Goal: Information Seeking & Learning: Learn about a topic

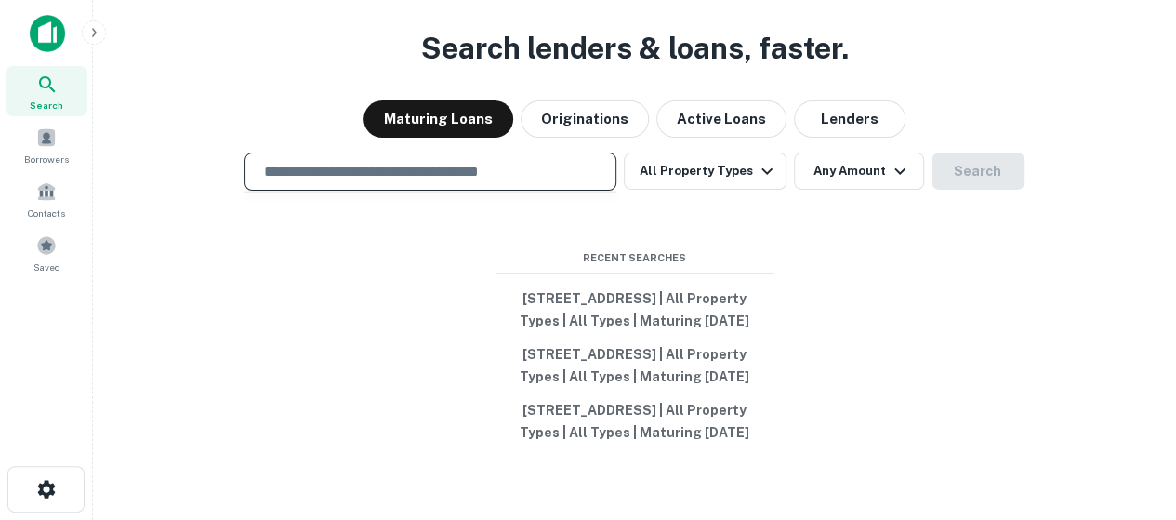
click at [392, 161] on input "text" at bounding box center [430, 171] width 355 height 21
type input "**********"
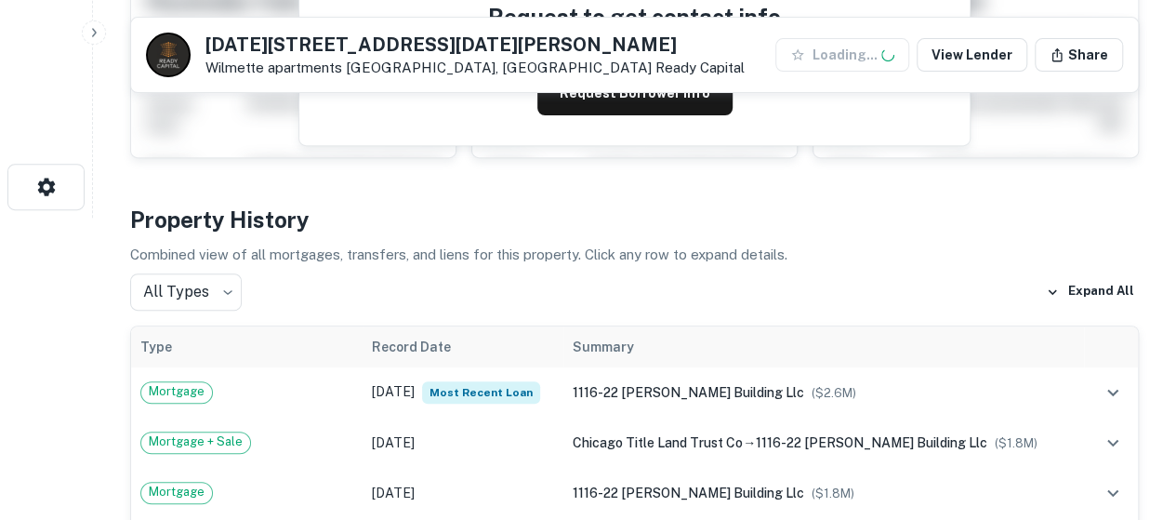
scroll to position [465, 0]
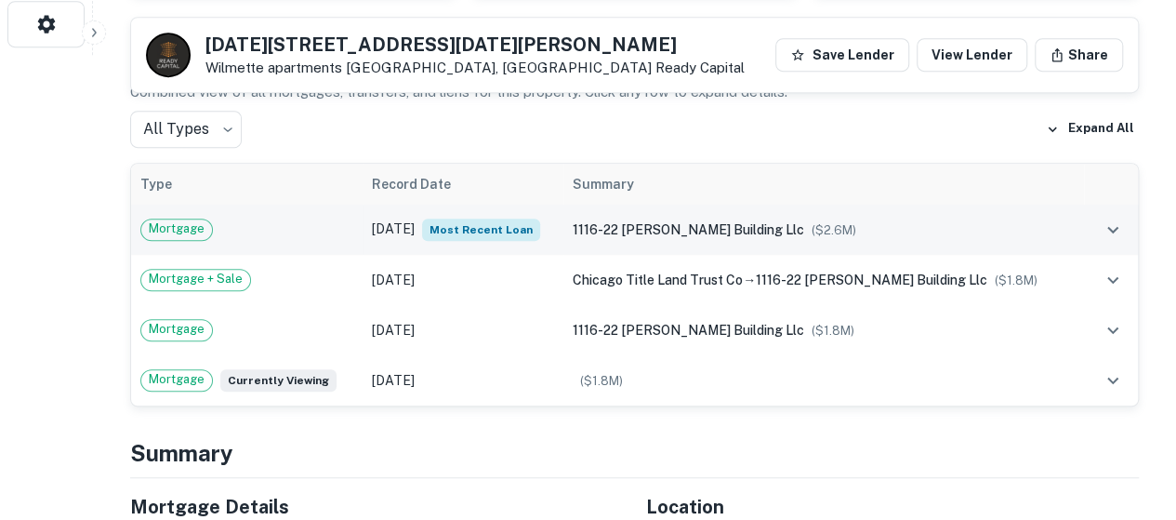
click at [180, 231] on span "Mortgage" at bounding box center [176, 228] width 71 height 19
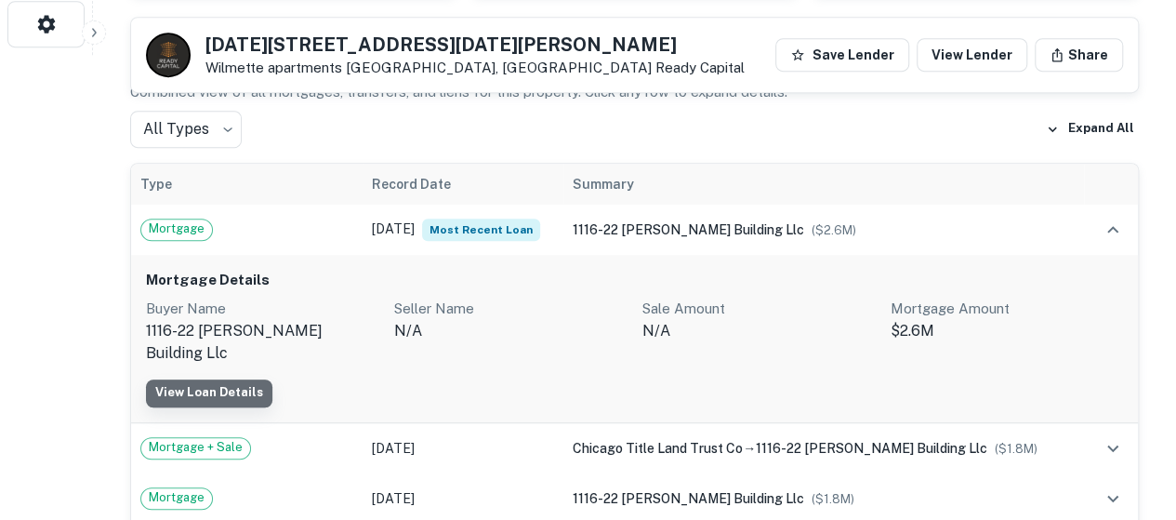
click at [213, 379] on link "View Loan Details" at bounding box center [209, 393] width 126 height 28
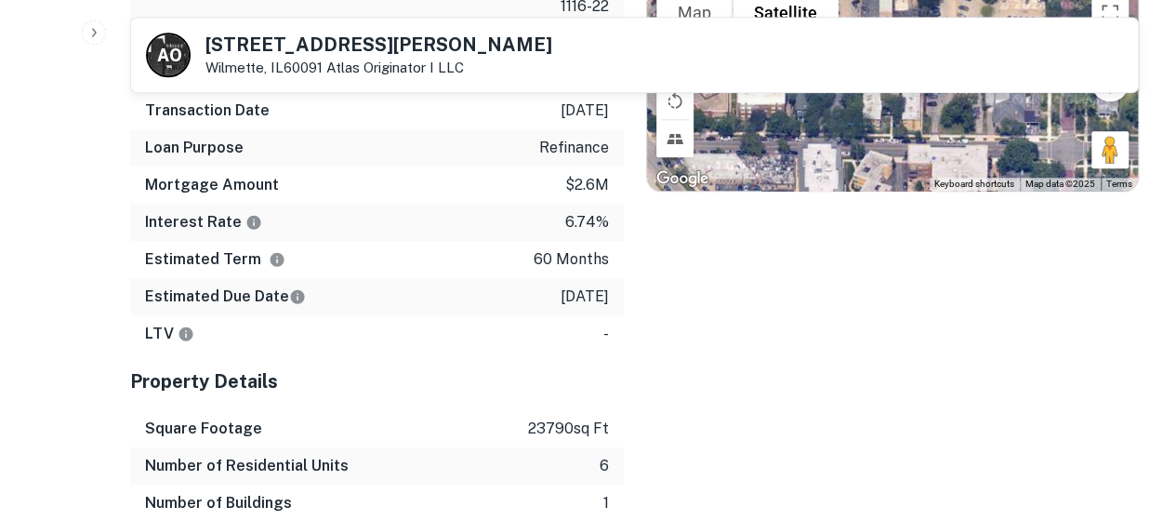
scroll to position [929, 0]
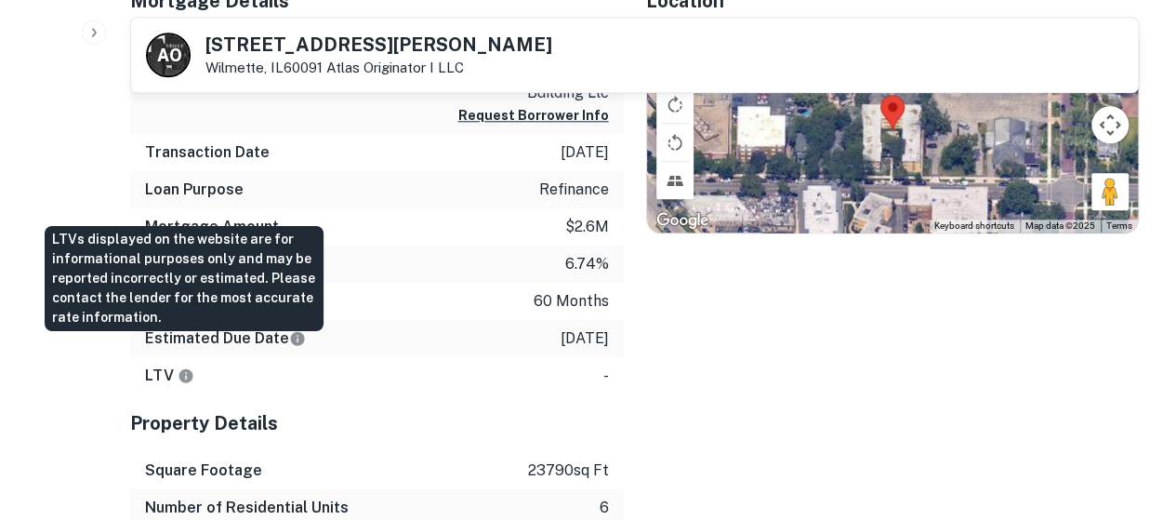
click at [188, 368] on icon "LTVs displayed on the website are for informational purposes only and may be re…" at bounding box center [186, 375] width 14 height 14
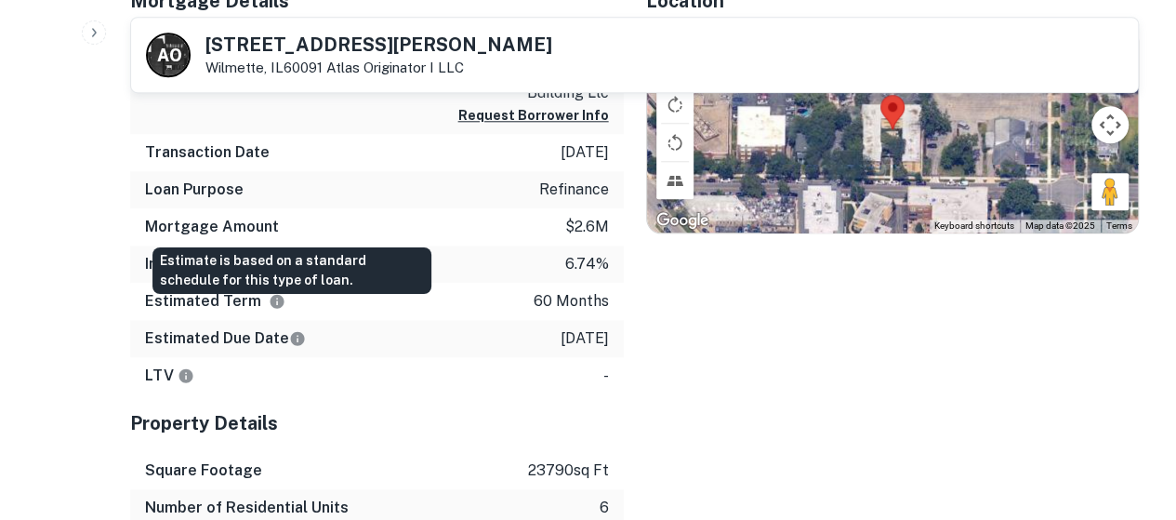
click at [291, 331] on icon "Estimate is based on a standard schedule for this type of loan." at bounding box center [298, 338] width 14 height 14
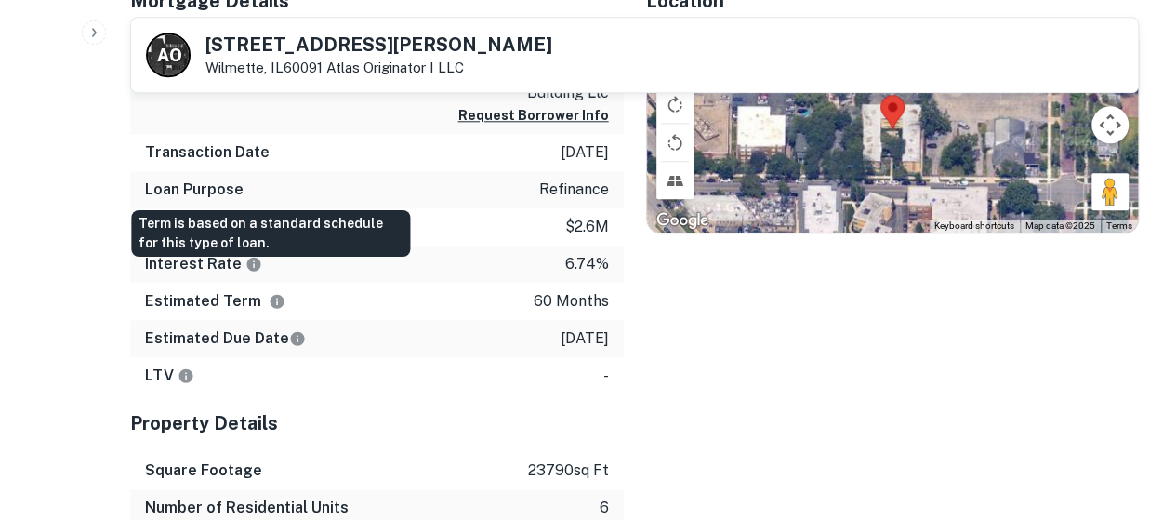
click at [273, 294] on icon "Term is based on a standard schedule for this type of loan." at bounding box center [277, 301] width 14 height 14
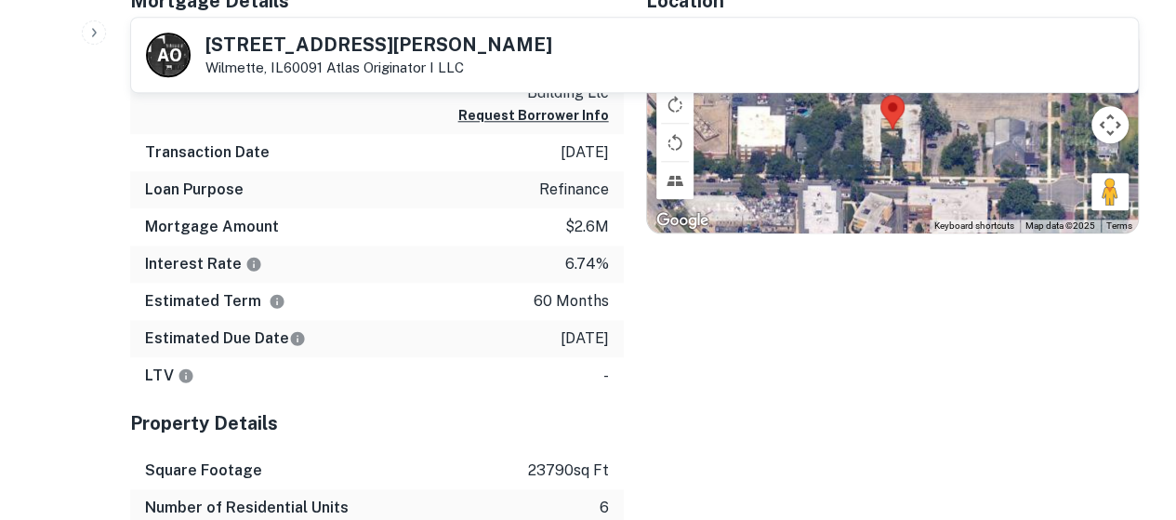
scroll to position [836, 0]
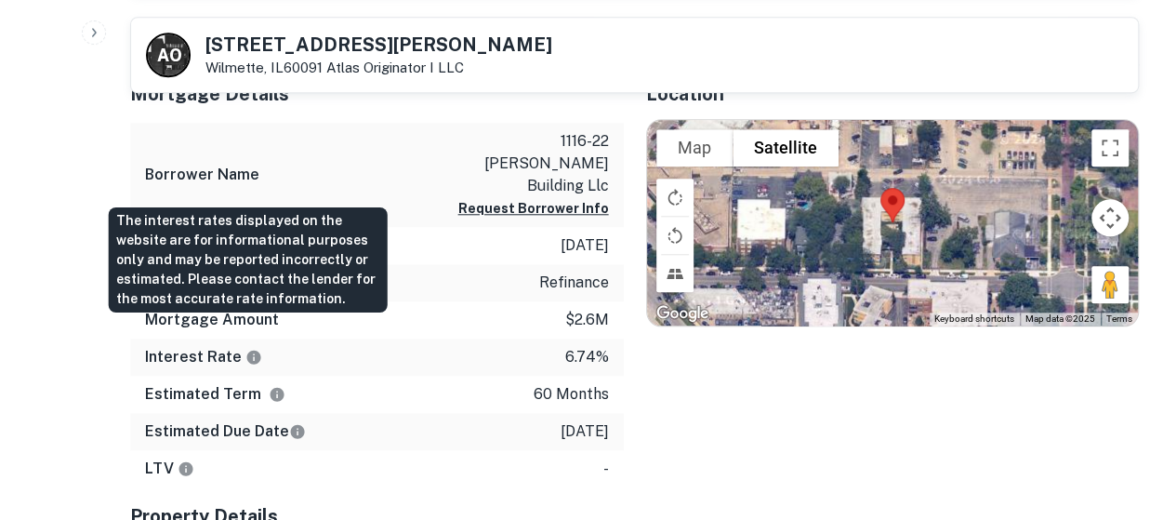
click at [247, 349] on icon "The interest rates displayed on the website are for informational purposes only…" at bounding box center [254, 356] width 14 height 14
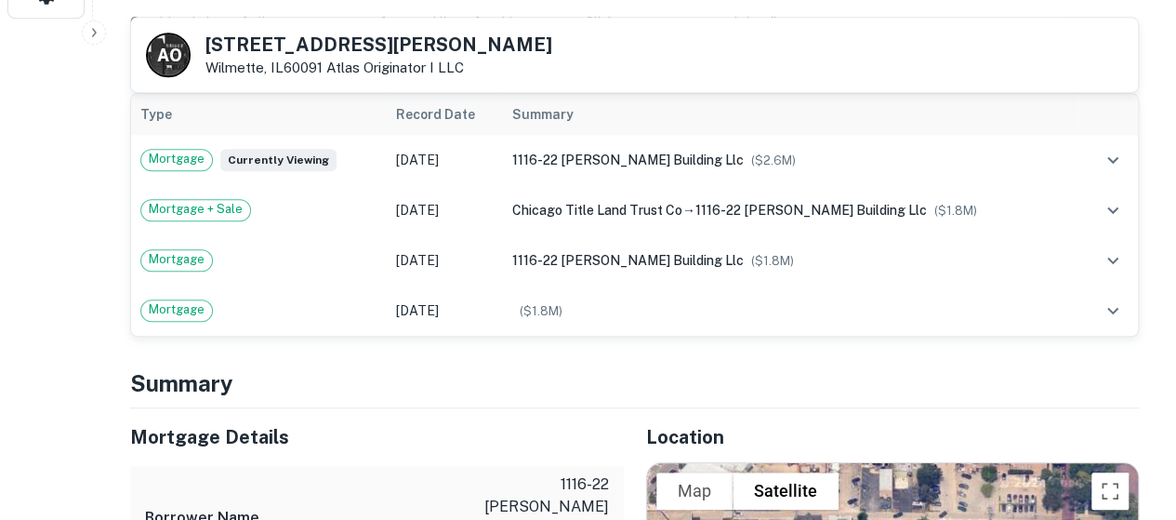
scroll to position [465, 0]
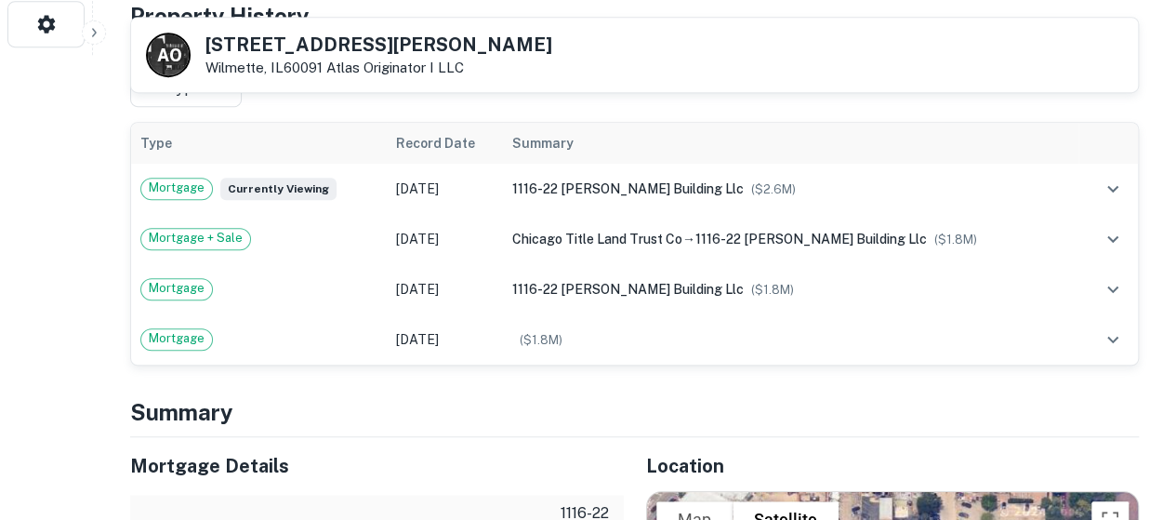
click at [416, 399] on h4 "Summary" at bounding box center [634, 411] width 1008 height 33
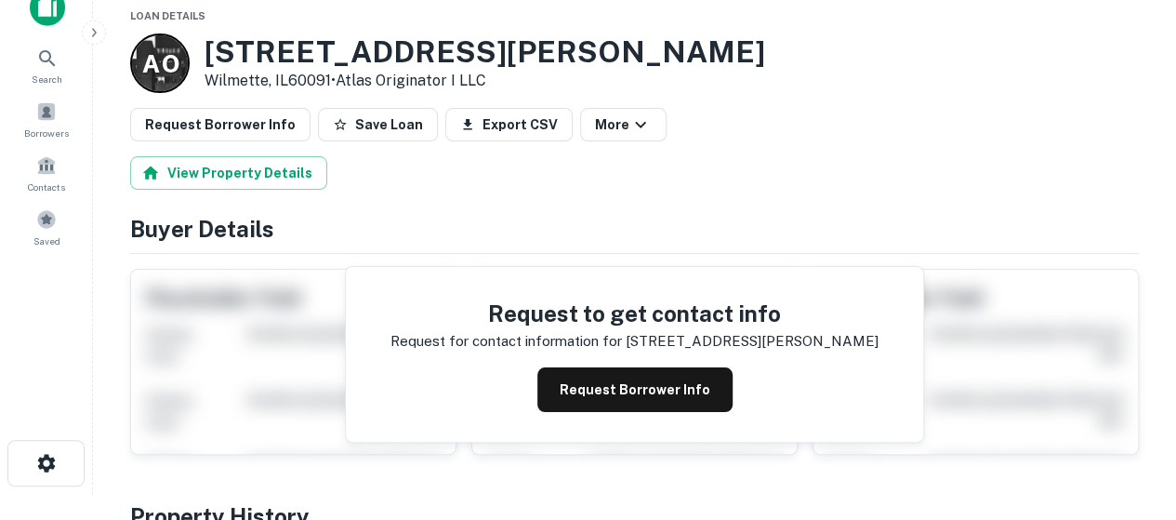
scroll to position [0, 0]
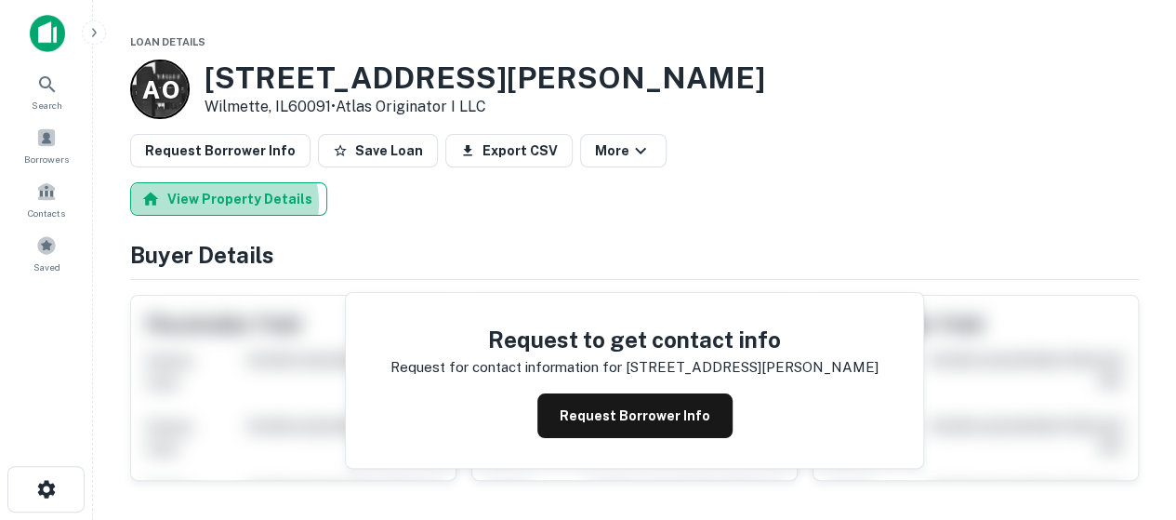
click at [217, 203] on button "View Property Details" at bounding box center [228, 198] width 197 height 33
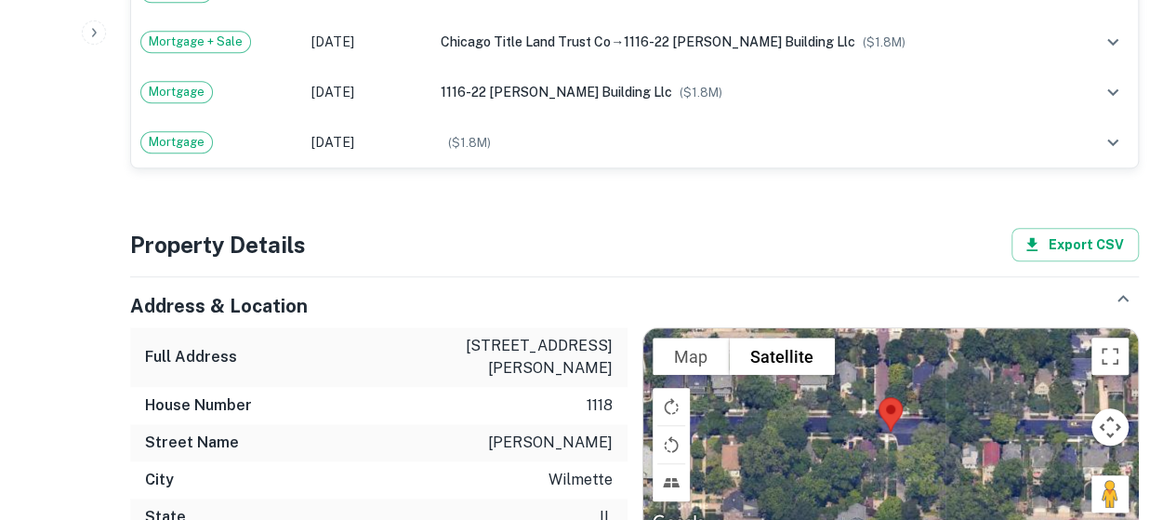
scroll to position [372, 0]
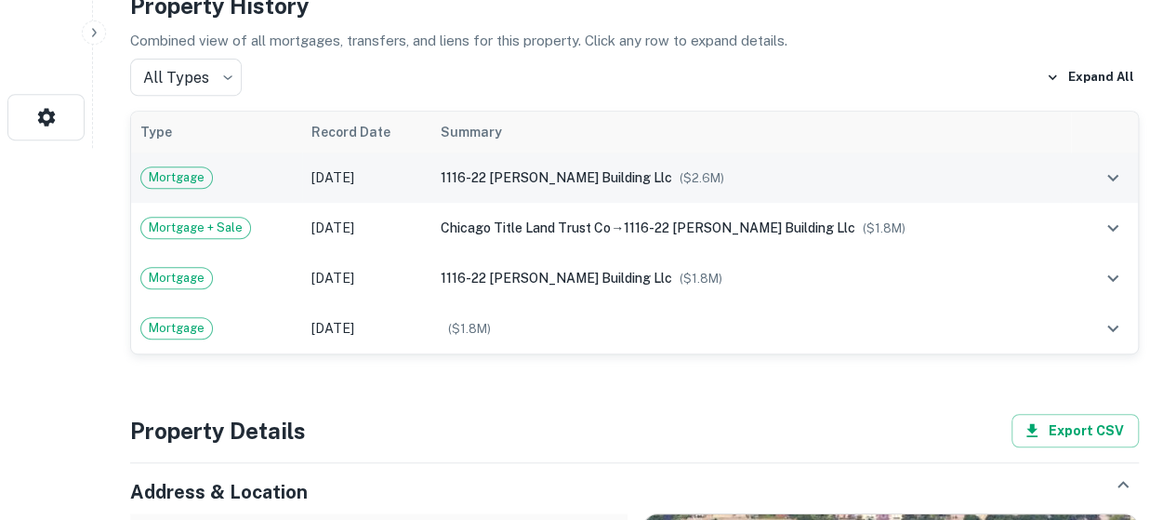
click at [1108, 176] on icon "expand row" at bounding box center [1112, 178] width 11 height 7
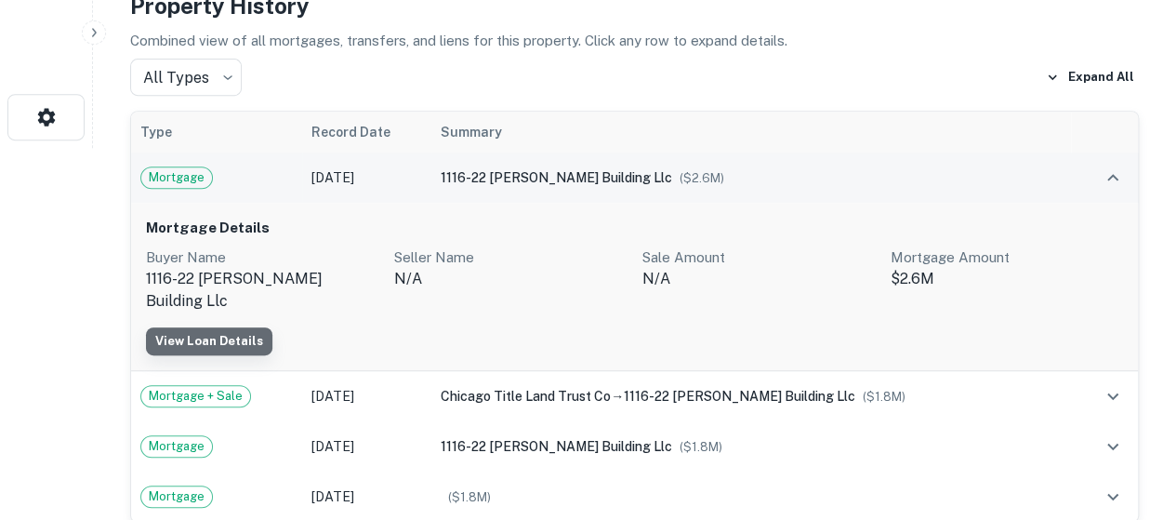
click at [216, 327] on link "View Loan Details" at bounding box center [209, 341] width 126 height 28
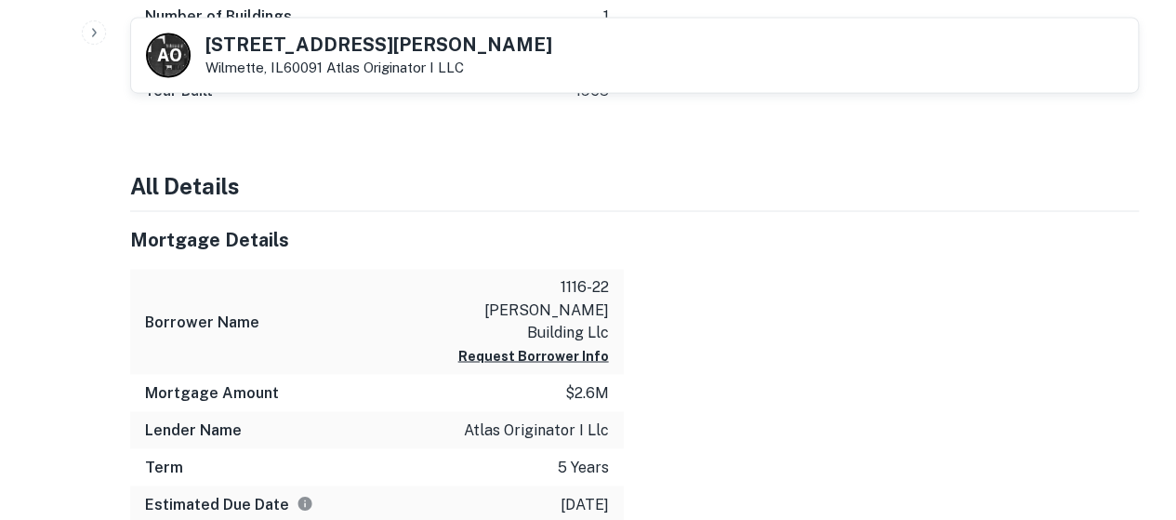
scroll to position [1487, 0]
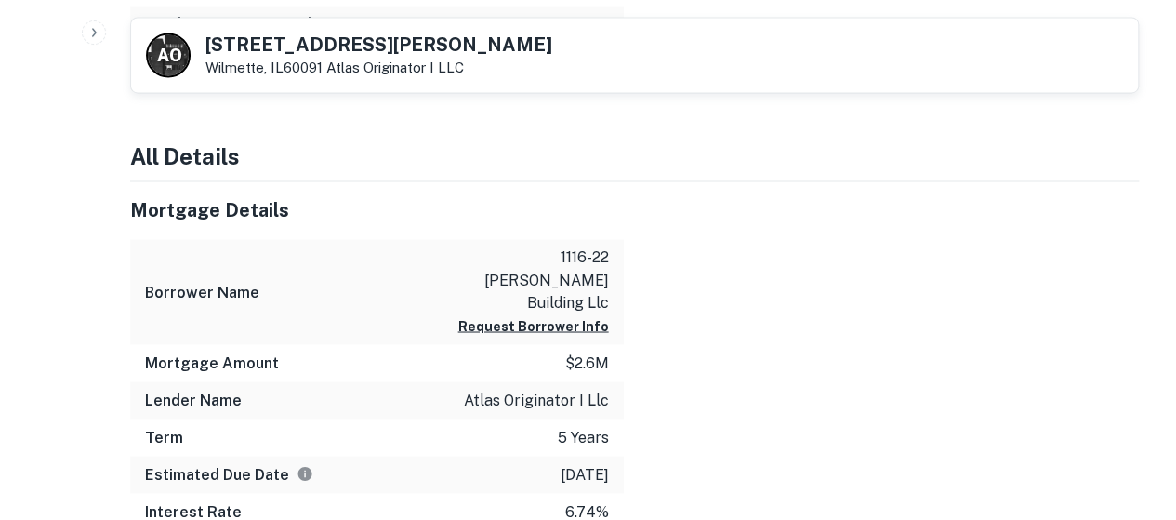
click at [519, 388] on p "atlas originator i llc" at bounding box center [536, 399] width 145 height 22
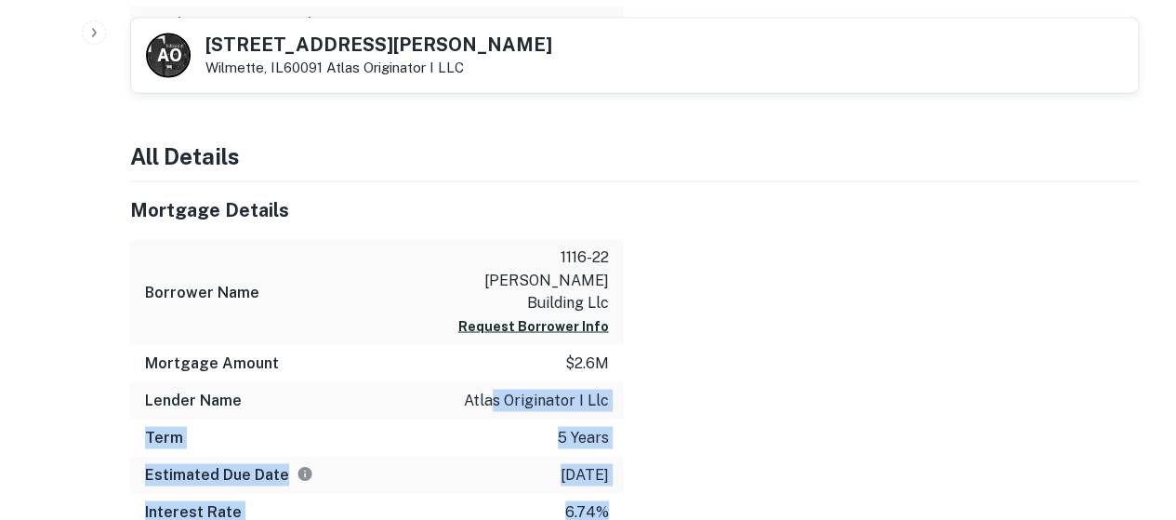
drag, startPoint x: 625, startPoint y: 354, endPoint x: 491, endPoint y: 363, distance: 134.2
click at [504, 388] on p "atlas originator i llc" at bounding box center [536, 399] width 145 height 22
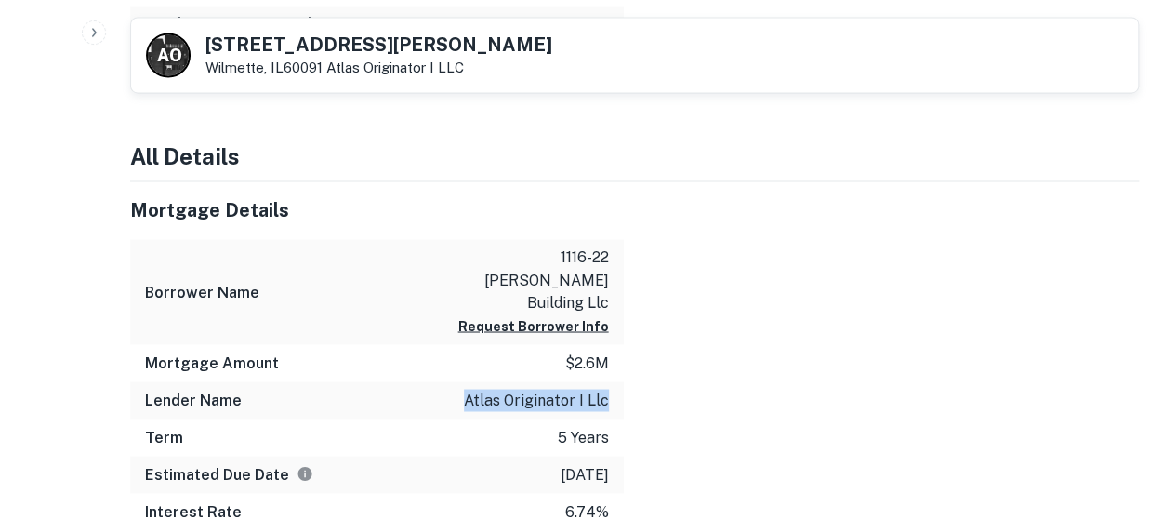
drag, startPoint x: 470, startPoint y: 355, endPoint x: 607, endPoint y: 356, distance: 136.6
click at [607, 388] on p "atlas originator i llc" at bounding box center [536, 399] width 145 height 22
copy p "atlas originator i llc"
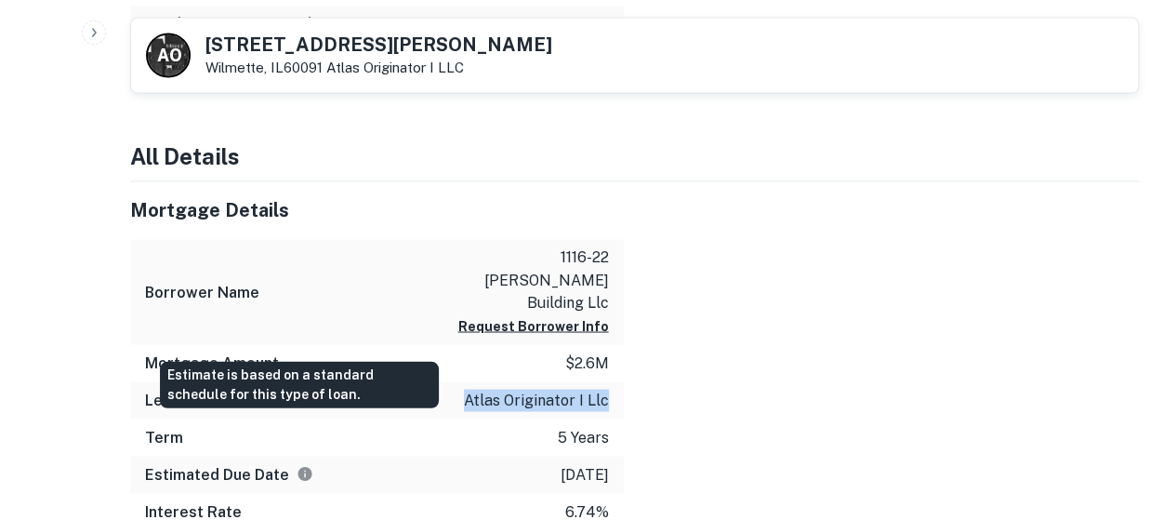
click at [299, 465] on icon "Estimate is based on a standard schedule for this type of loan." at bounding box center [304, 473] width 17 height 17
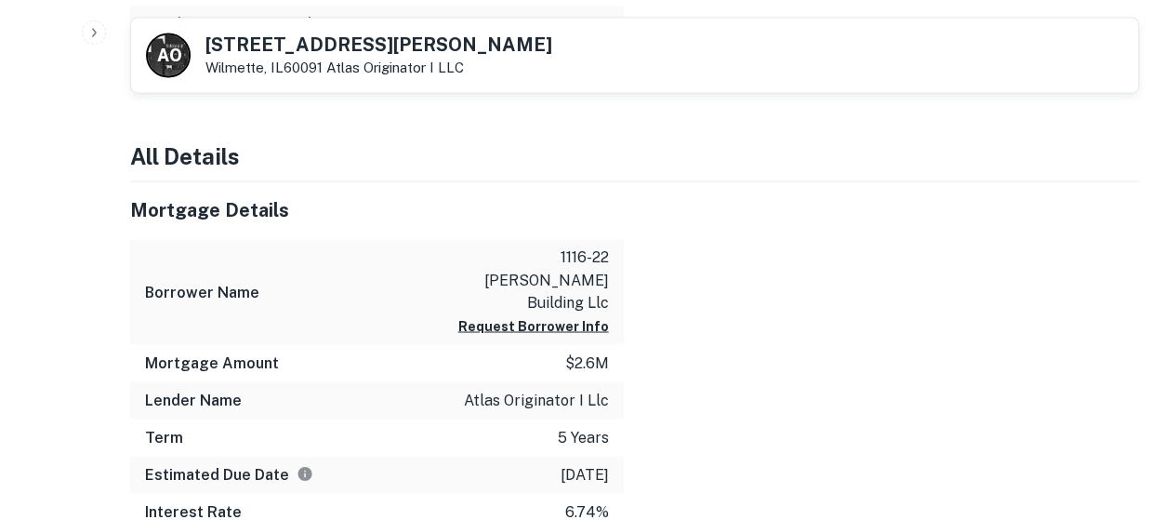
click at [898, 300] on div at bounding box center [882, 355] width 516 height 349
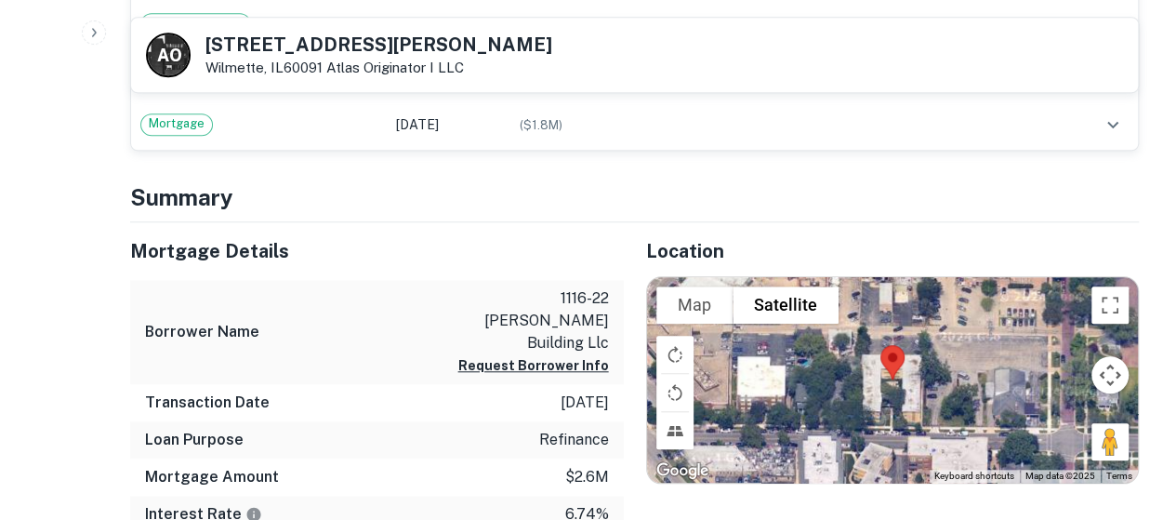
scroll to position [465, 0]
